Goal: Information Seeking & Learning: Learn about a topic

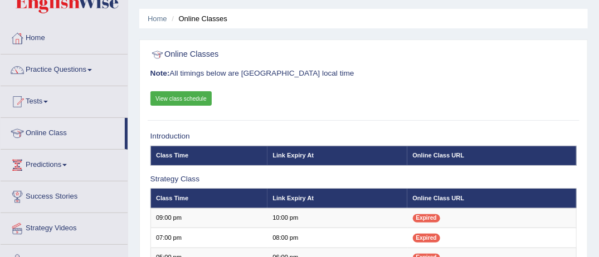
scroll to position [30, 0]
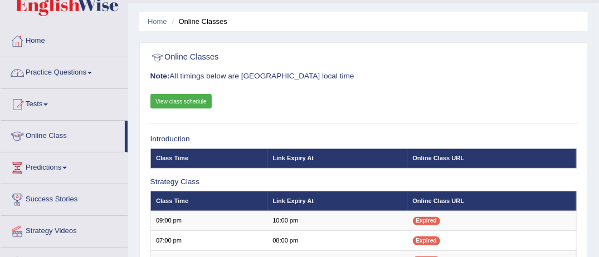
click at [94, 70] on link "Practice Questions" at bounding box center [64, 71] width 127 height 28
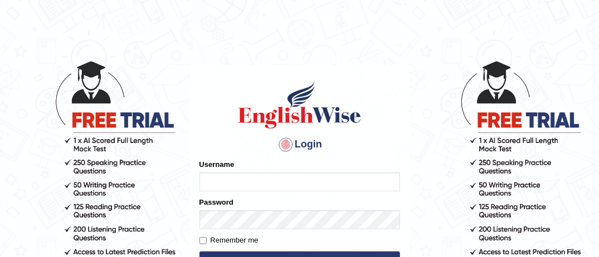
type input "MusekawalyaBota"
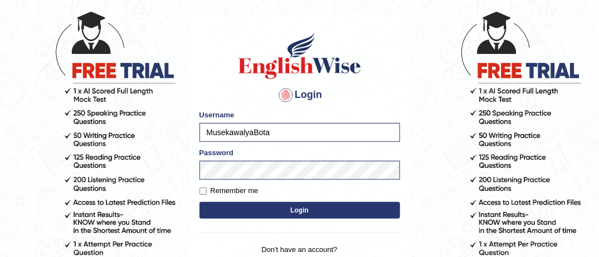
scroll to position [67, 0]
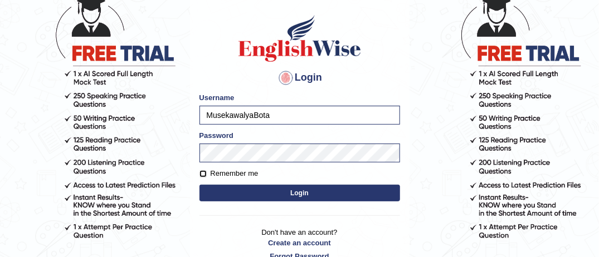
click at [202, 174] on input "Remember me" at bounding box center [202, 173] width 7 height 7
checkbox input "true"
click at [300, 193] on button "Login" at bounding box center [299, 193] width 200 height 17
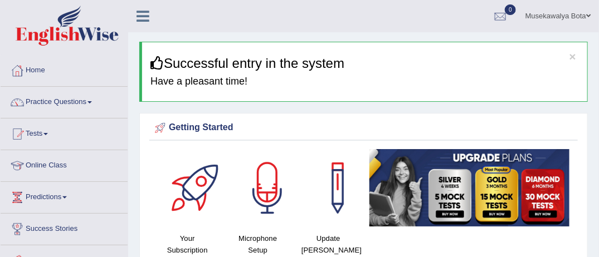
click at [92, 101] on span at bounding box center [89, 102] width 4 height 2
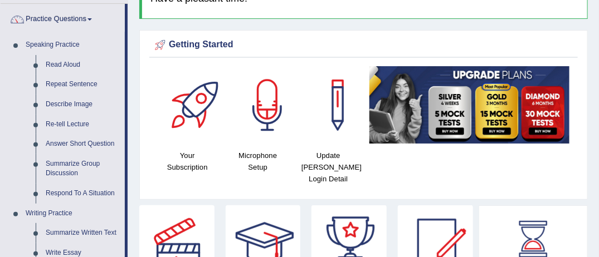
scroll to position [89, 0]
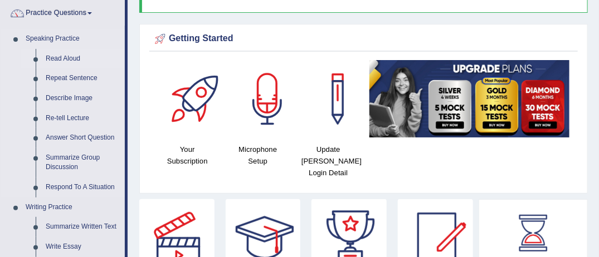
click at [71, 57] on link "Read Aloud" at bounding box center [83, 59] width 84 height 20
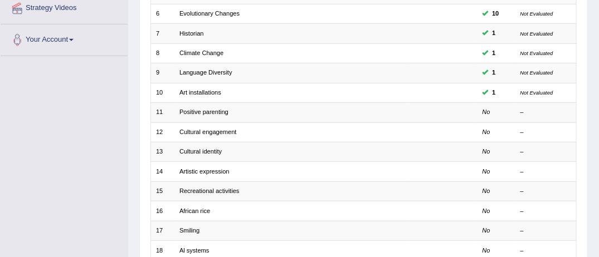
scroll to position [267, 0]
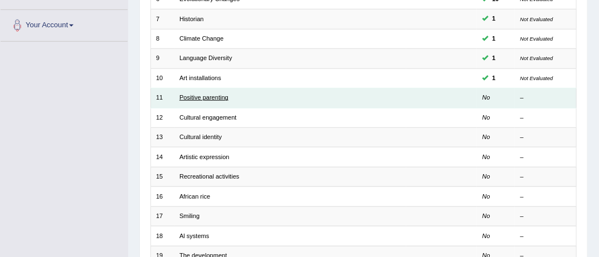
click at [208, 94] on link "Positive parenting" at bounding box center [203, 97] width 49 height 7
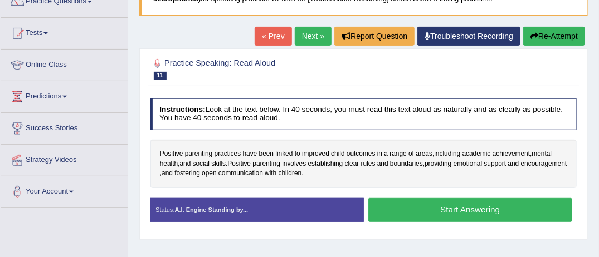
scroll to position [111, 0]
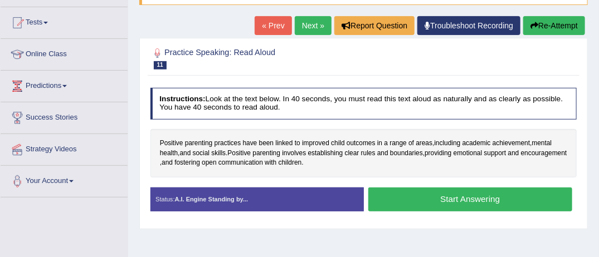
click at [480, 195] on button "Start Answering" at bounding box center [470, 200] width 204 height 24
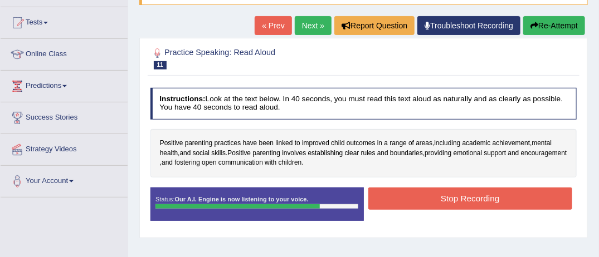
click at [480, 195] on button "Stop Recording" at bounding box center [470, 199] width 204 height 22
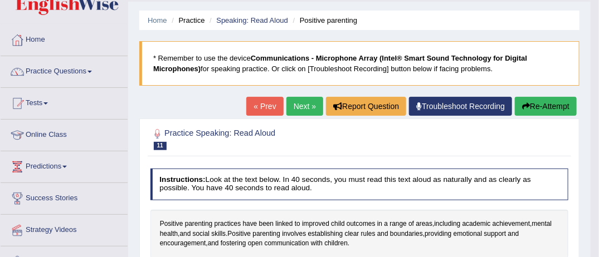
scroll to position [21, 0]
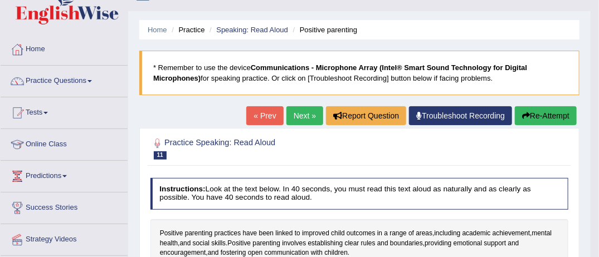
click at [303, 114] on link "Next »" at bounding box center [304, 115] width 37 height 19
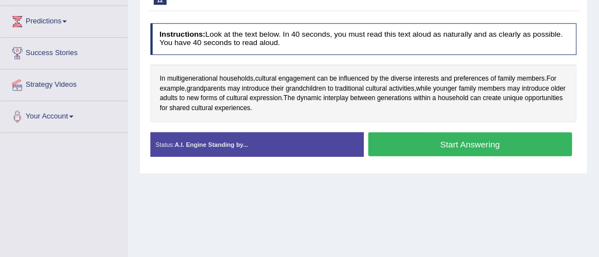
scroll to position [178, 0]
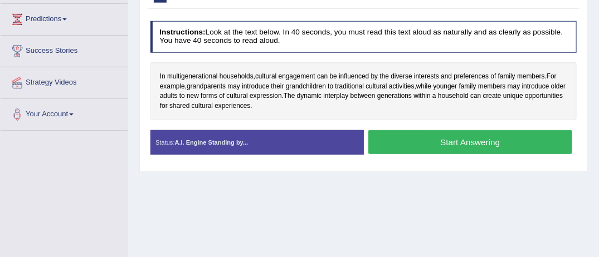
click at [444, 140] on button "Start Answering" at bounding box center [470, 142] width 204 height 24
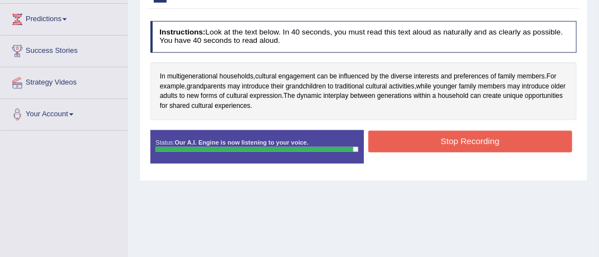
click at [444, 140] on button "Stop Recording" at bounding box center [470, 142] width 204 height 22
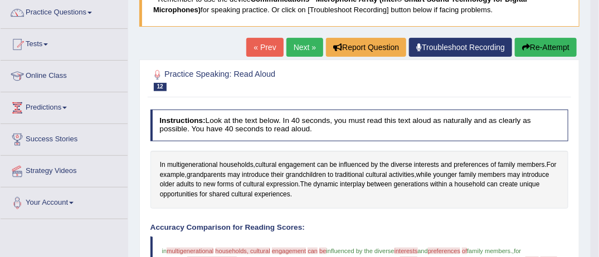
scroll to position [85, 0]
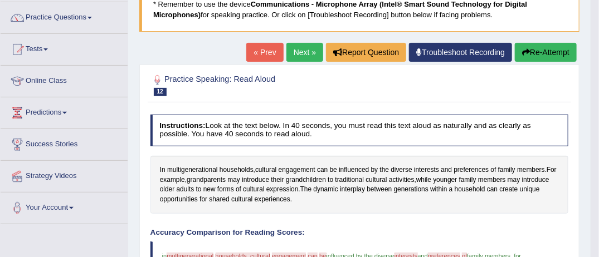
click at [557, 47] on button "Re-Attempt" at bounding box center [546, 52] width 62 height 19
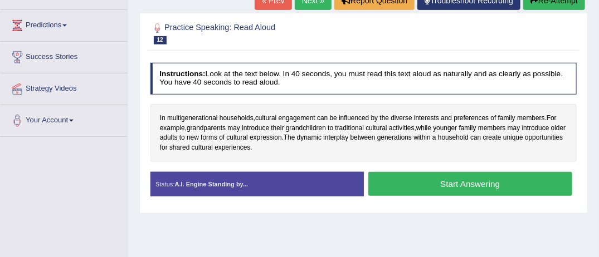
scroll to position [183, 0]
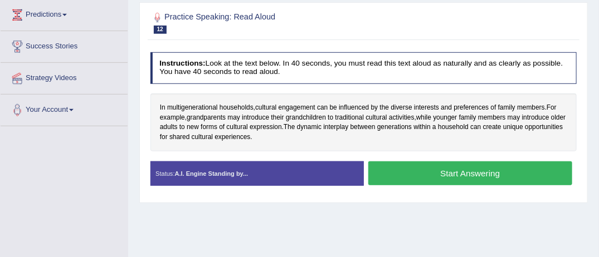
click at [476, 167] on button "Start Answering" at bounding box center [470, 174] width 204 height 24
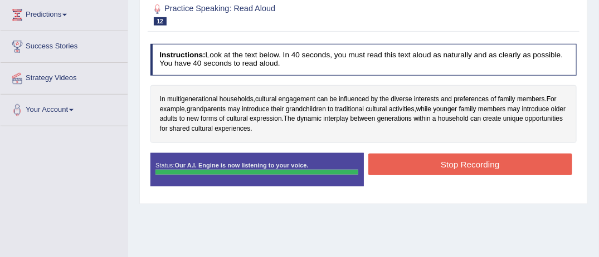
click at [476, 167] on button "Stop Recording" at bounding box center [470, 165] width 204 height 22
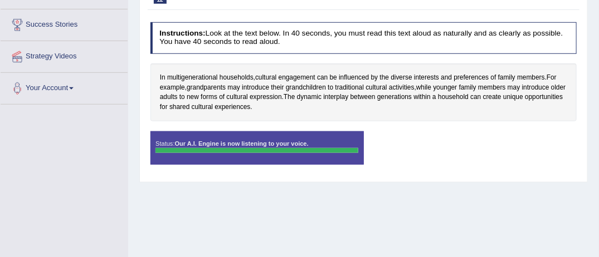
scroll to position [205, 0]
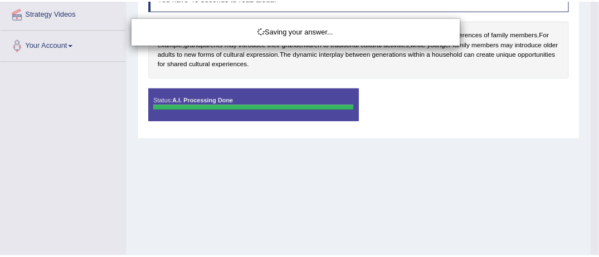
scroll to position [250, 0]
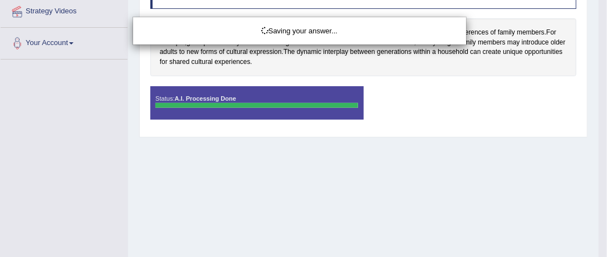
click at [598, 251] on div "Saving your answer..." at bounding box center [303, 128] width 607 height 257
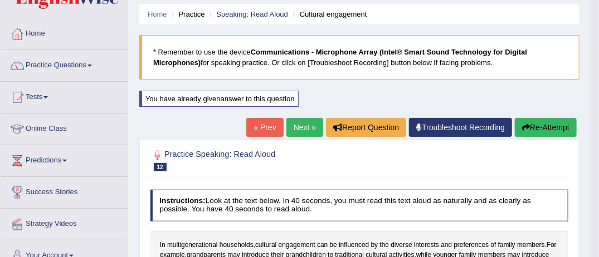
scroll to position [0, 0]
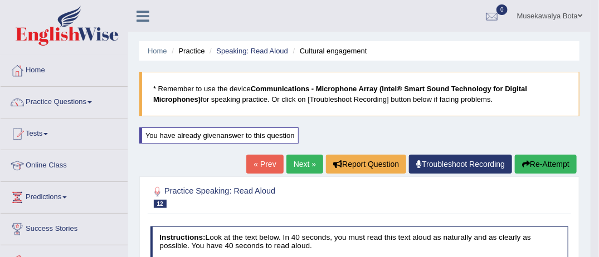
click at [302, 160] on link "Next »" at bounding box center [304, 164] width 37 height 19
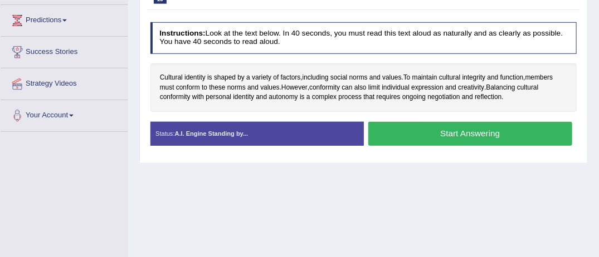
scroll to position [178, 0]
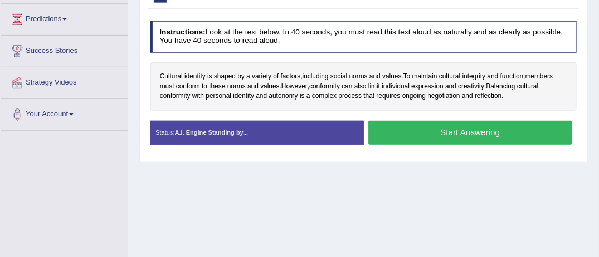
click at [472, 127] on button "Start Answering" at bounding box center [470, 133] width 204 height 24
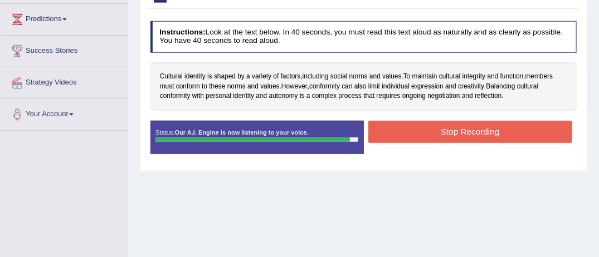
click at [472, 127] on button "Stop Recording" at bounding box center [470, 132] width 204 height 22
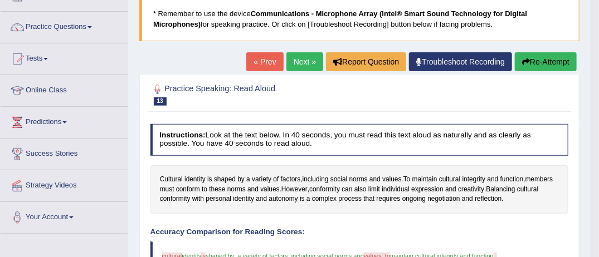
scroll to position [66, 0]
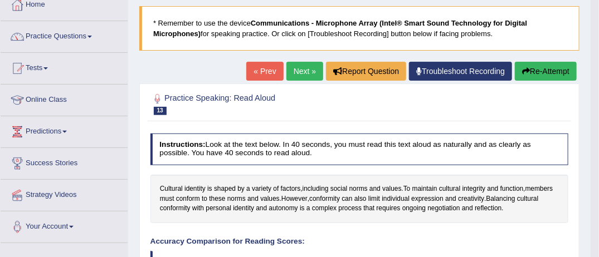
click at [304, 68] on link "Next »" at bounding box center [304, 71] width 37 height 19
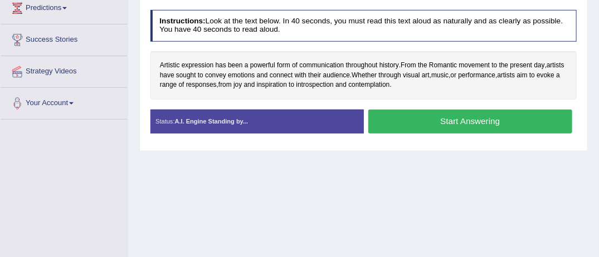
scroll to position [200, 0]
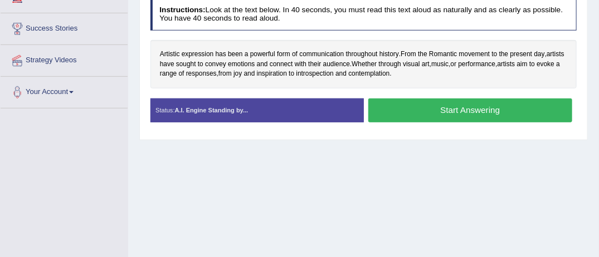
click at [434, 105] on button "Start Answering" at bounding box center [470, 111] width 204 height 24
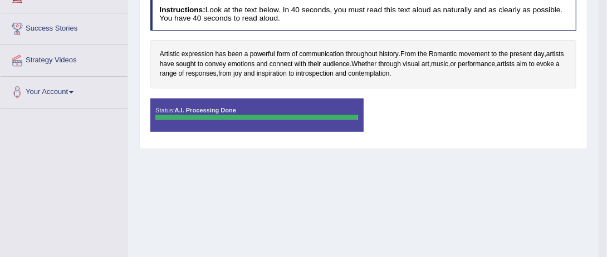
click at [434, 105] on div "Status: A.I. Processing Done Start Answering Stop Recording" at bounding box center [363, 120] width 427 height 43
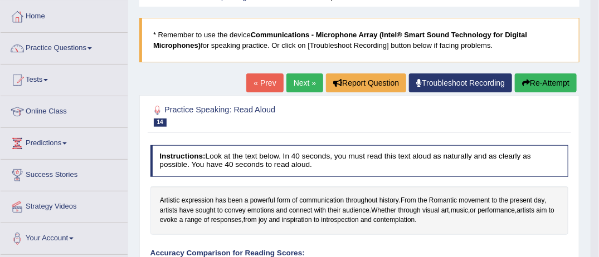
scroll to position [45, 0]
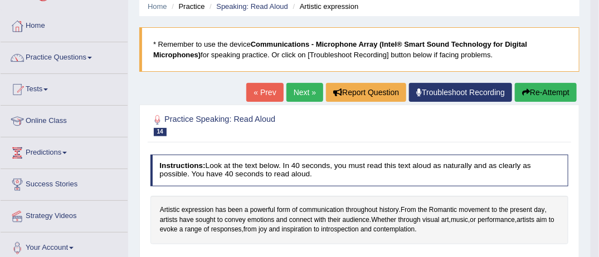
click at [304, 91] on link "Next »" at bounding box center [304, 92] width 37 height 19
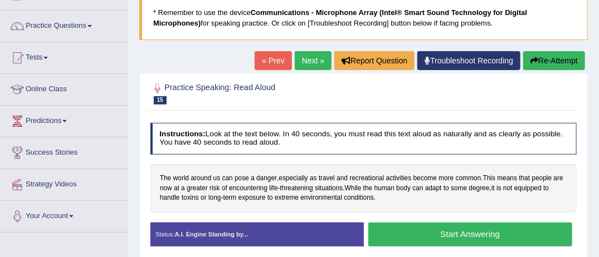
scroll to position [89, 0]
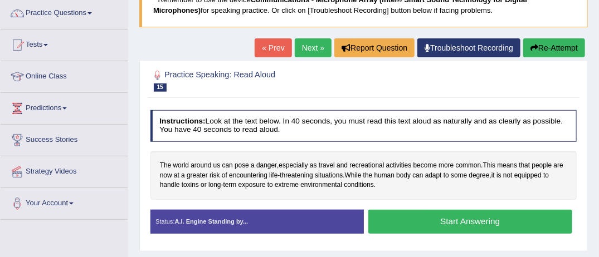
click at [468, 221] on button "Start Answering" at bounding box center [470, 222] width 204 height 24
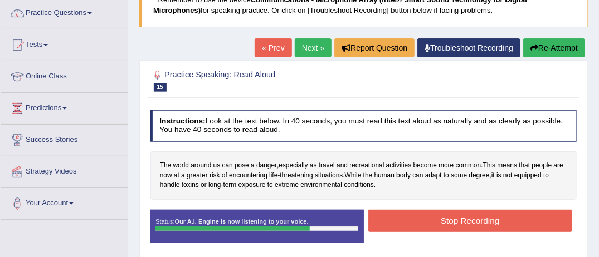
click at [468, 221] on button "Stop Recording" at bounding box center [470, 221] width 204 height 22
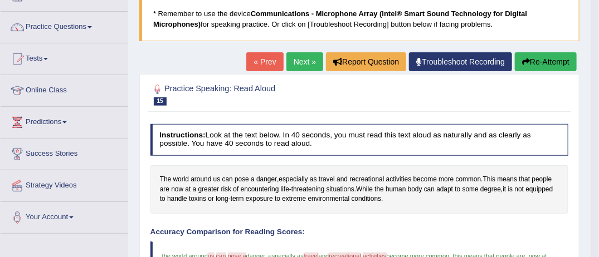
scroll to position [66, 0]
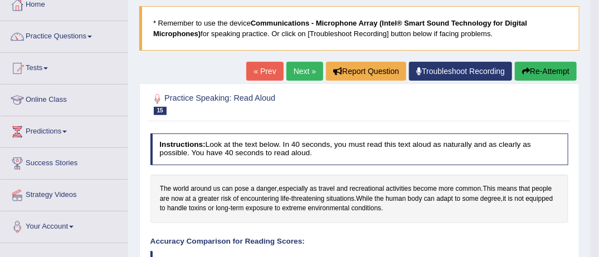
click at [301, 69] on link "Next »" at bounding box center [304, 71] width 37 height 19
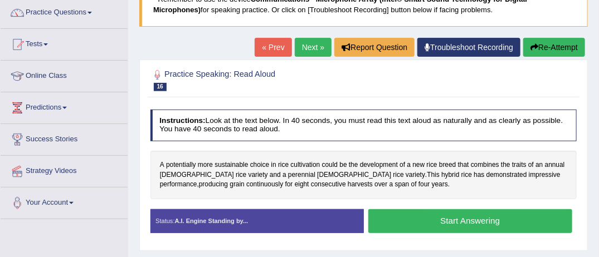
scroll to position [111, 0]
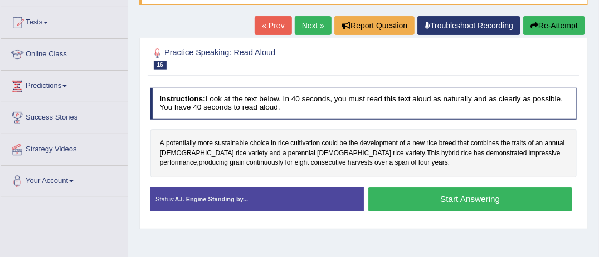
click at [478, 195] on button "Start Answering" at bounding box center [470, 200] width 204 height 24
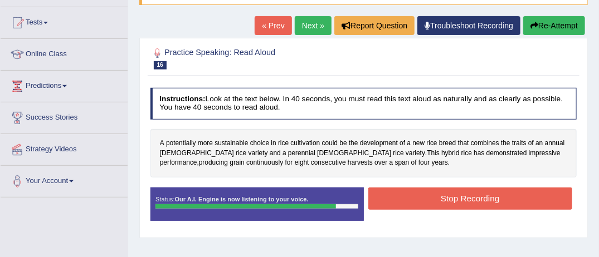
click at [478, 195] on button "Stop Recording" at bounding box center [470, 199] width 204 height 22
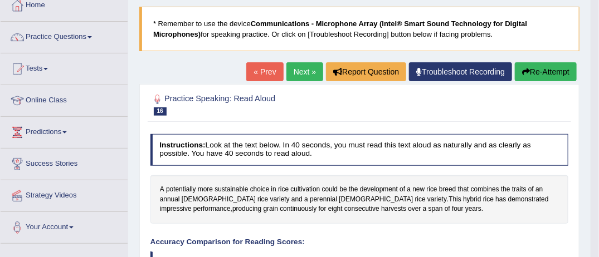
scroll to position [45, 0]
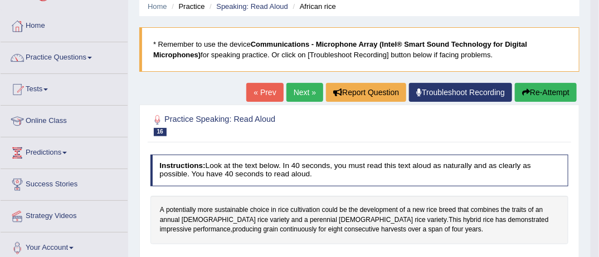
click at [304, 88] on link "Next »" at bounding box center [304, 92] width 37 height 19
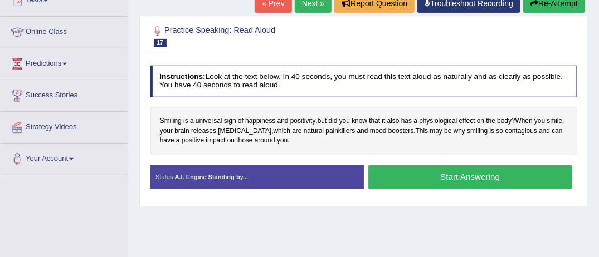
scroll to position [156, 0]
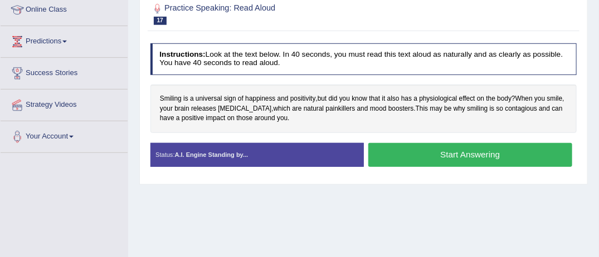
click at [468, 152] on button "Start Answering" at bounding box center [470, 155] width 204 height 24
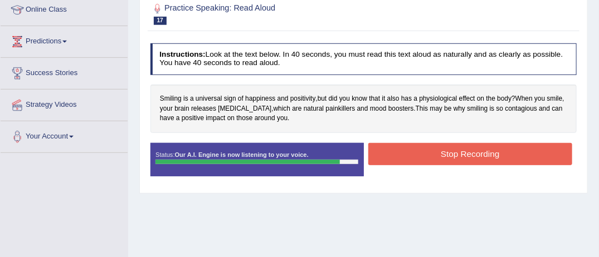
click at [468, 152] on button "Stop Recording" at bounding box center [470, 154] width 204 height 22
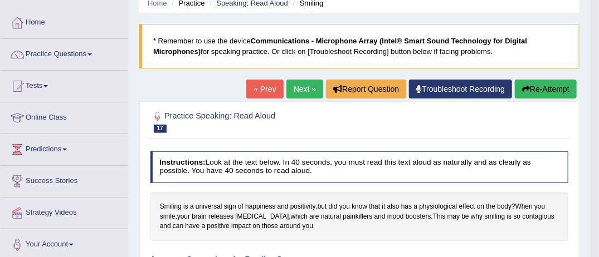
scroll to position [45, 0]
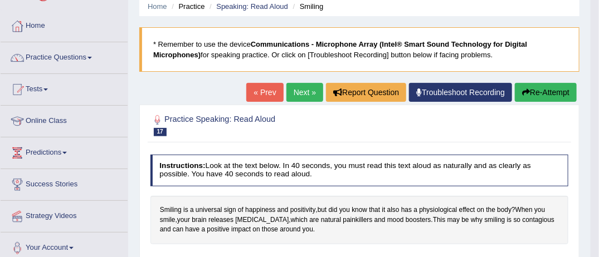
click at [305, 94] on link "Next »" at bounding box center [304, 92] width 37 height 19
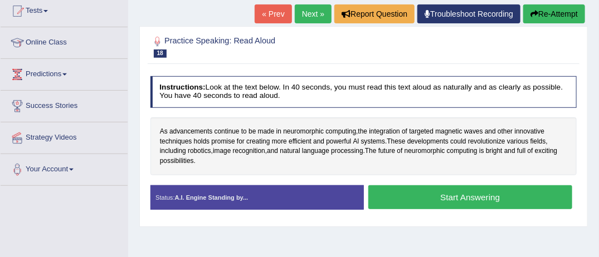
scroll to position [134, 0]
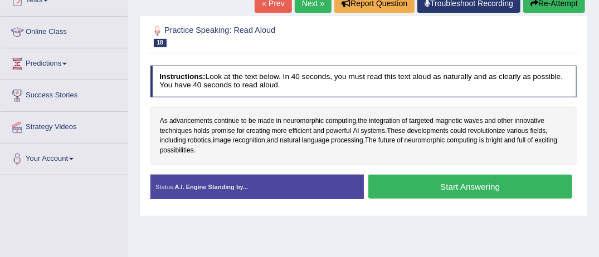
click at [461, 189] on button "Start Answering" at bounding box center [470, 187] width 204 height 24
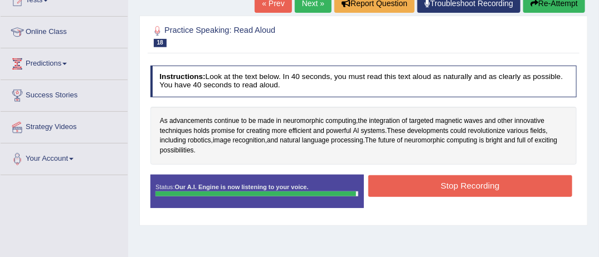
click at [461, 189] on button "Stop Recording" at bounding box center [470, 186] width 204 height 22
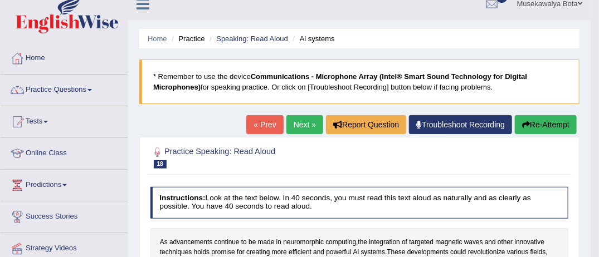
scroll to position [0, 0]
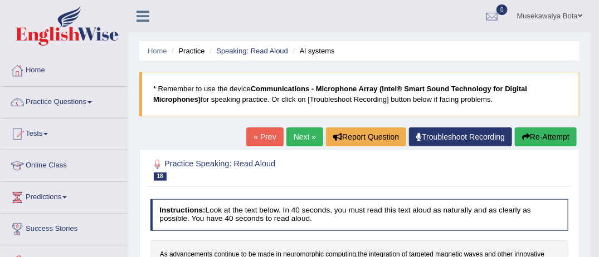
click at [92, 102] on span at bounding box center [89, 102] width 4 height 2
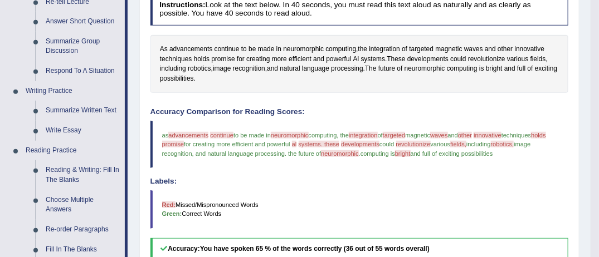
scroll to position [223, 0]
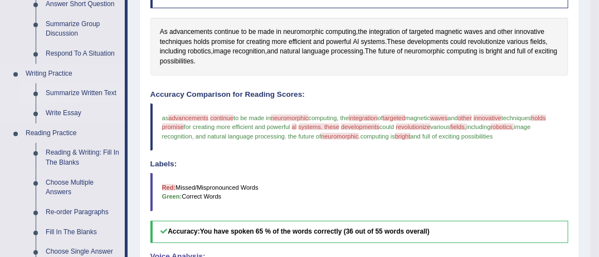
click at [92, 95] on link "Summarize Written Text" at bounding box center [83, 94] width 84 height 20
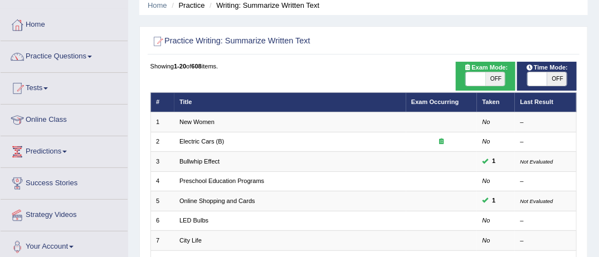
scroll to position [67, 0]
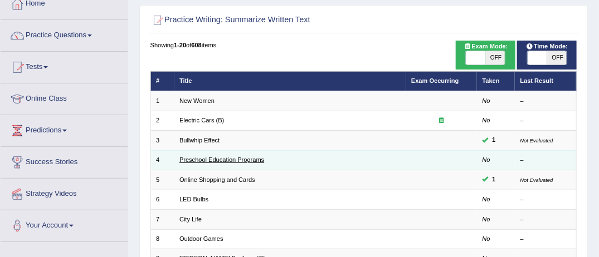
click at [214, 160] on link "Preschool Education Programs" at bounding box center [221, 159] width 85 height 7
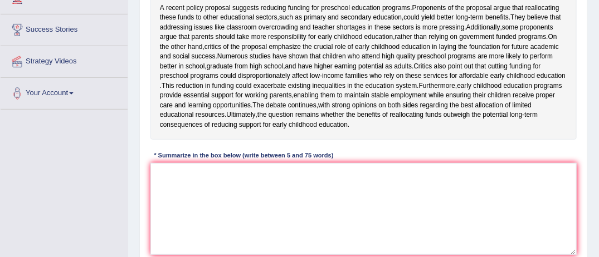
scroll to position [200, 0]
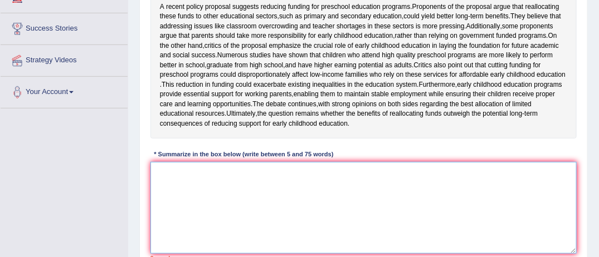
click at [164, 195] on textarea at bounding box center [363, 208] width 427 height 92
type textarea "a"
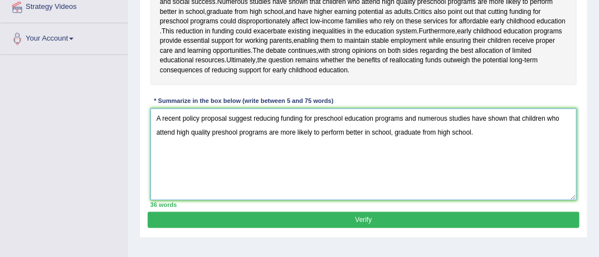
scroll to position [260, 0]
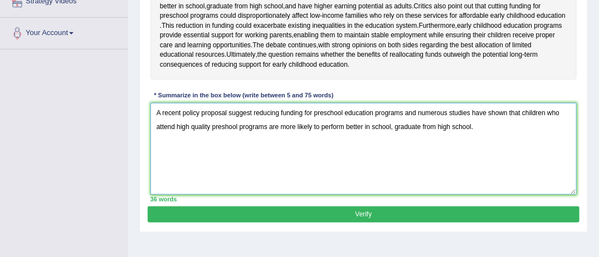
type textarea "A recent policy proposal suggest reducing funding for preschool education progr…"
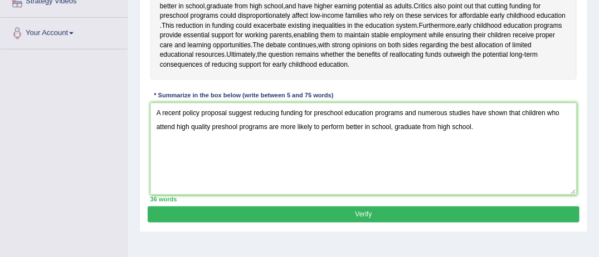
click at [364, 223] on button "Verify" at bounding box center [363, 215] width 431 height 16
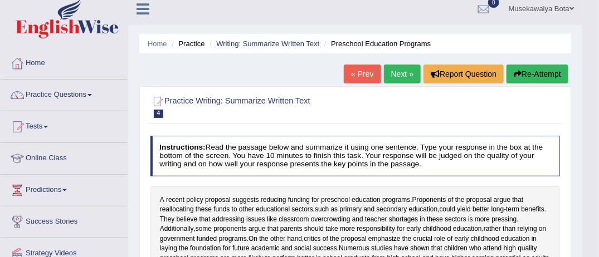
scroll to position [0, 0]
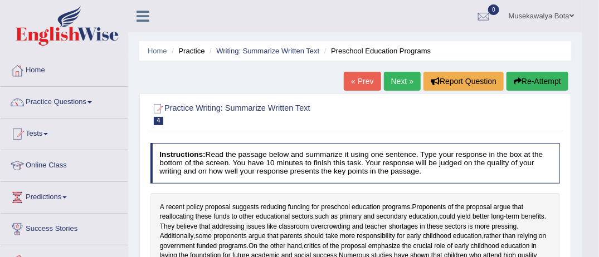
click at [403, 81] on link "Next »" at bounding box center [402, 81] width 37 height 19
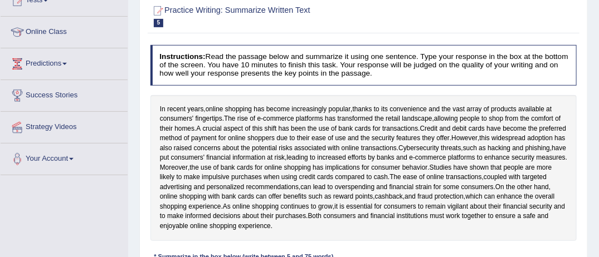
scroll to position [156, 0]
